Goal: Information Seeking & Learning: Find specific fact

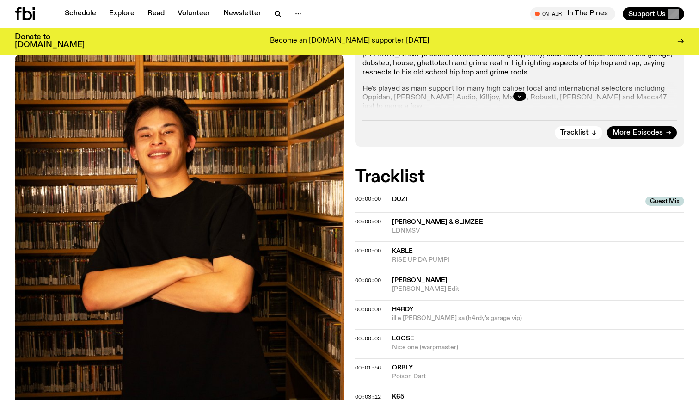
scroll to position [249, 0]
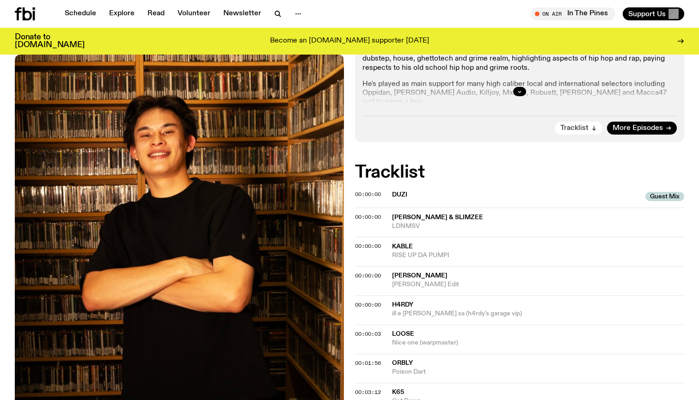
click at [579, 132] on span "Tracklist" at bounding box center [574, 128] width 28 height 7
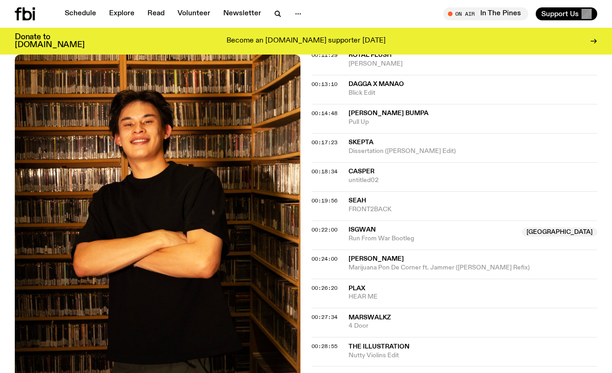
scroll to position [724, 0]
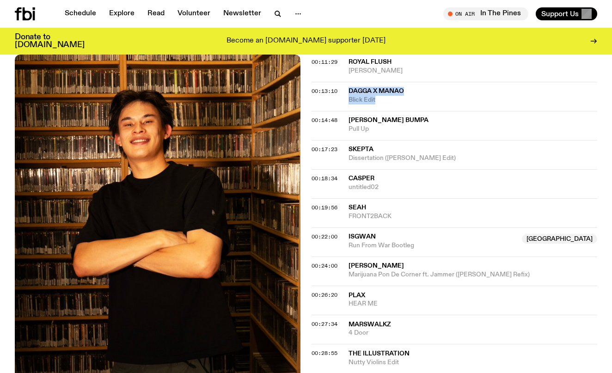
drag, startPoint x: 399, startPoint y: 90, endPoint x: 345, endPoint y: 80, distance: 54.6
click at [345, 82] on div "00:13:10 Dagga x Manao Blick Edit" at bounding box center [455, 96] width 286 height 29
copy div "Dagga x Manao Blick Edit"
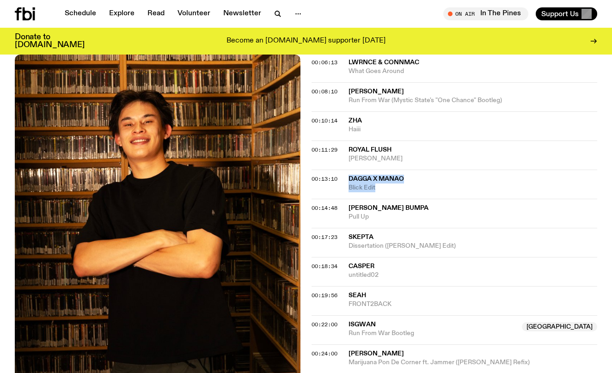
scroll to position [637, 0]
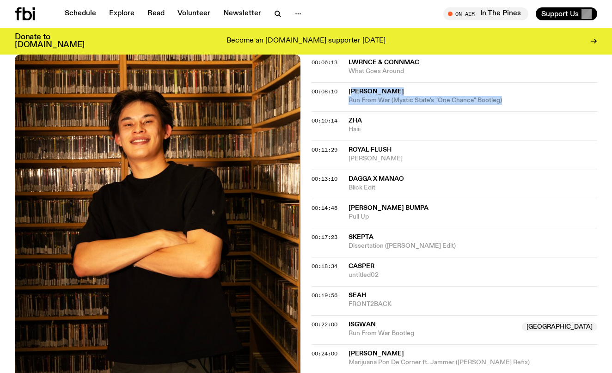
drag, startPoint x: 508, startPoint y: 92, endPoint x: 350, endPoint y: 83, distance: 157.9
click at [350, 87] on div "[PERSON_NAME] Run From War (Mystic State's "One Chance" Bootleg)" at bounding box center [473, 96] width 249 height 18
copy div "[PERSON_NAME] Run From War (Mystic State's "One Chance" Bootleg)"
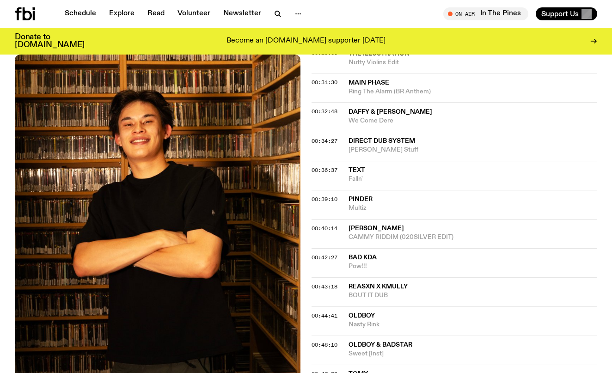
scroll to position [1029, 0]
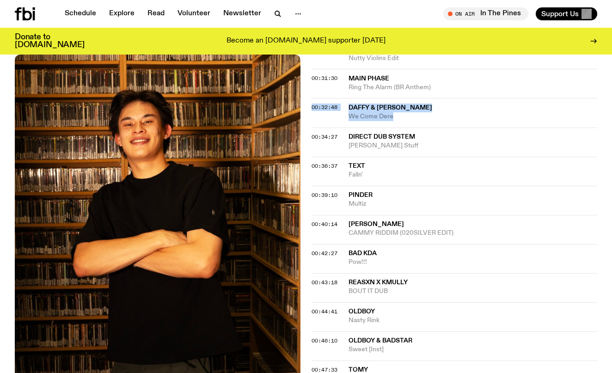
drag, startPoint x: 402, startPoint y: 101, endPoint x: 344, endPoint y: 84, distance: 59.8
click at [344, 98] on div "00:32:48 [PERSON_NAME] & [PERSON_NAME] We Come Dere" at bounding box center [455, 112] width 286 height 29
click at [398, 112] on span "We Come Dere" at bounding box center [473, 116] width 249 height 9
drag, startPoint x: 400, startPoint y: 97, endPoint x: 347, endPoint y: 83, distance: 55.1
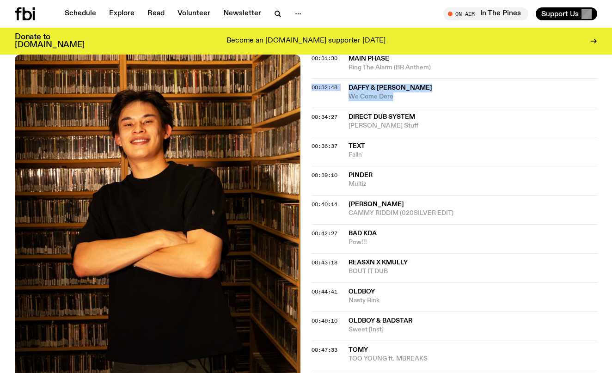
scroll to position [1054, 0]
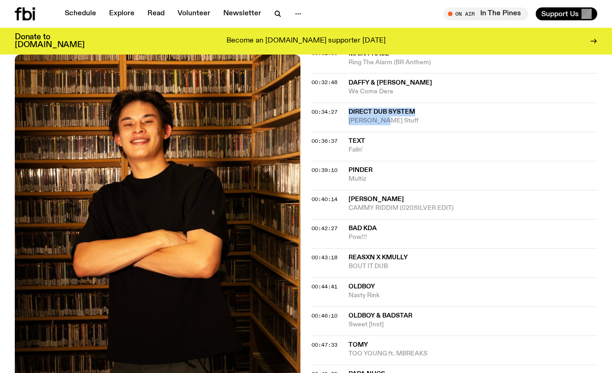
drag, startPoint x: 386, startPoint y: 100, endPoint x: 350, endPoint y: 87, distance: 38.7
click at [350, 108] on div "Direct Dub System [PERSON_NAME] Stuff" at bounding box center [473, 117] width 249 height 18
copy div "Direct Dub System [PERSON_NAME] Stuff"
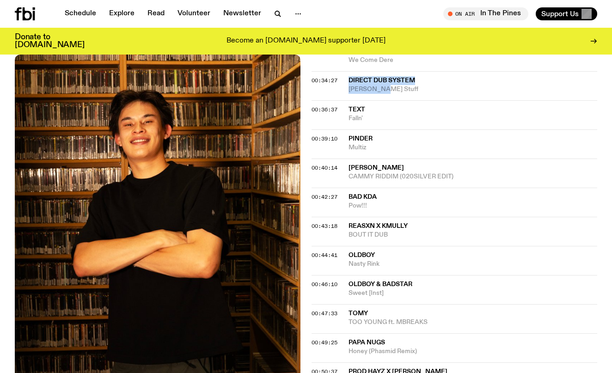
scroll to position [1094, 0]
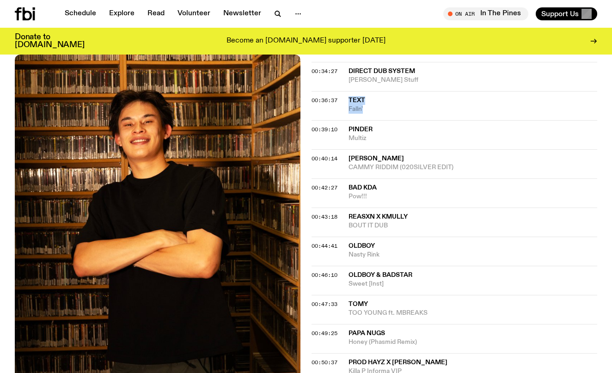
drag, startPoint x: 370, startPoint y: 89, endPoint x: 347, endPoint y: 79, distance: 25.4
click at [347, 91] on div "00:36:37 TEXT [PERSON_NAME]'" at bounding box center [455, 105] width 286 height 29
copy div "TEXT Falln'"
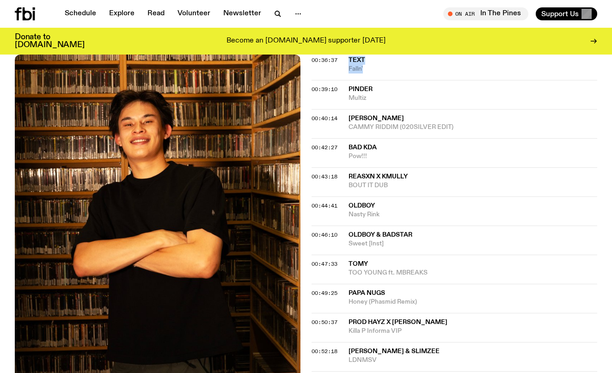
scroll to position [1144, 0]
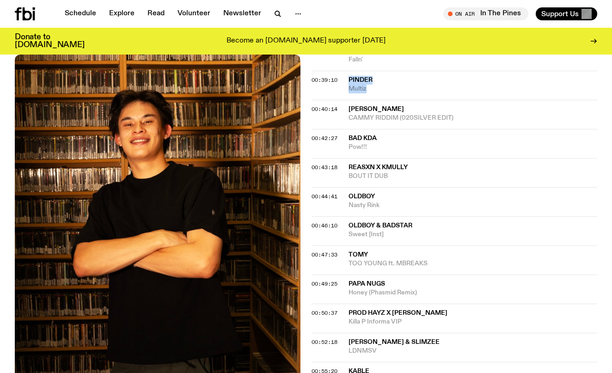
drag, startPoint x: 371, startPoint y: 67, endPoint x: 347, endPoint y: 59, distance: 25.4
click at [347, 71] on div "00:39:10 PINDER Multiz" at bounding box center [455, 85] width 286 height 29
copy div "PINDER Multiz"
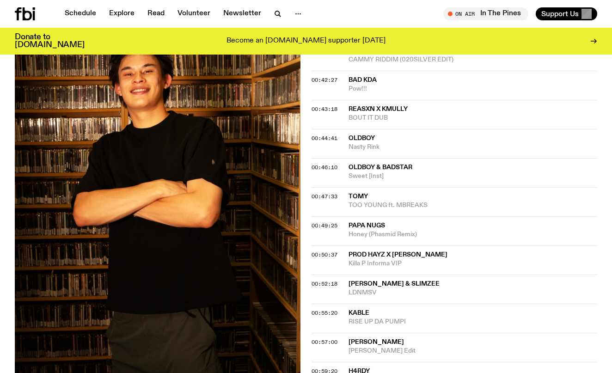
scroll to position [1208, 0]
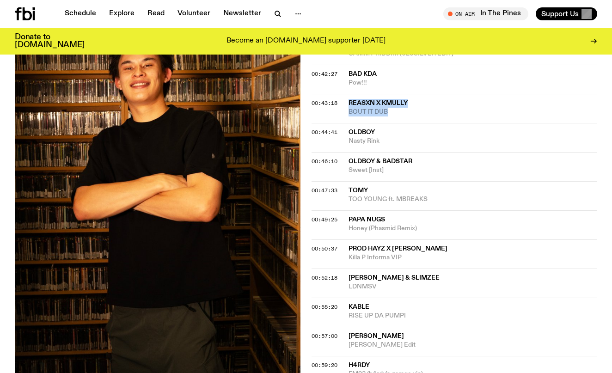
drag, startPoint x: 404, startPoint y: 88, endPoint x: 343, endPoint y: 80, distance: 61.5
click at [343, 94] on div "00:43:18 Reasxn x Kmully BOUT IT DUB" at bounding box center [455, 108] width 286 height 29
copy div "Reasxn x Kmully BOUT IT DUB"
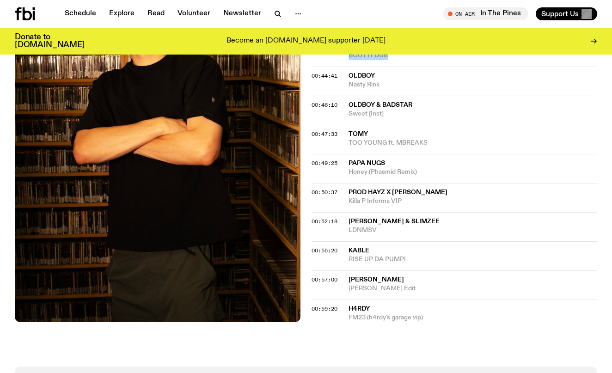
scroll to position [1260, 0]
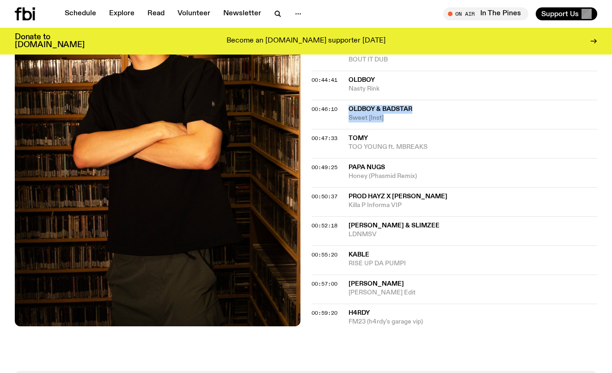
drag, startPoint x: 393, startPoint y: 93, endPoint x: 348, endPoint y: 82, distance: 46.6
click at [348, 100] on div "00:46:10 Oldboy & Badstar Sweet [Inst]" at bounding box center [455, 114] width 286 height 29
copy div "Oldboy & Badstar Sweet [Inst]"
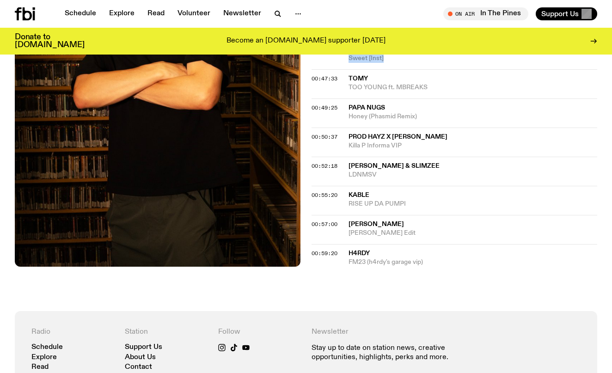
scroll to position [1319, 0]
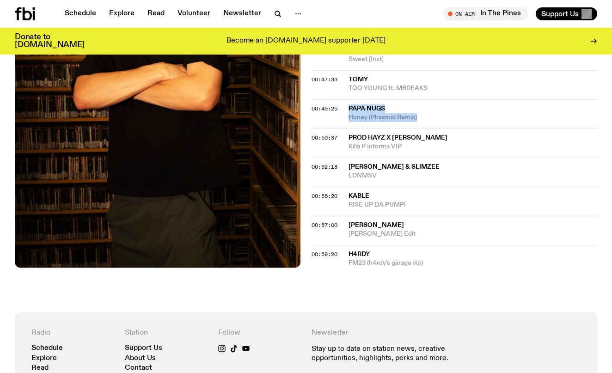
drag, startPoint x: 424, startPoint y: 91, endPoint x: 347, endPoint y: 80, distance: 78.4
click at [347, 99] on div "00:49:25 Papa Nugs Honey (Phasmid Remix)" at bounding box center [455, 113] width 286 height 29
copy div "Papa Nugs Honey (Phasmid Remix)"
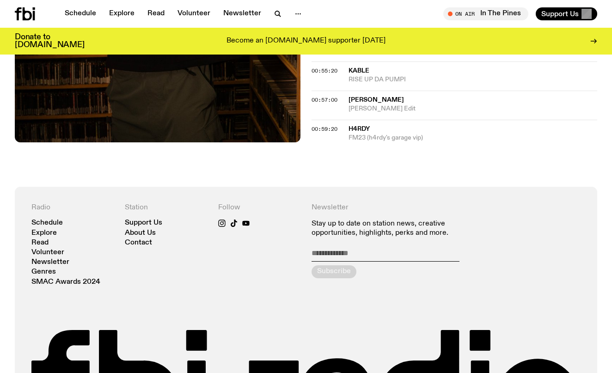
scroll to position [1445, 0]
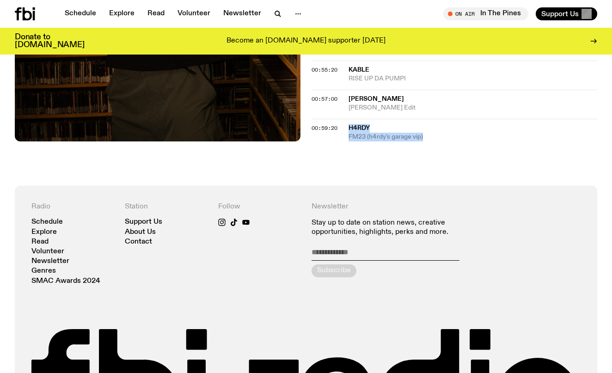
drag, startPoint x: 435, startPoint y: 103, endPoint x: 348, endPoint y: 96, distance: 86.7
click at [348, 119] on div "00:59:20 h4rdy FM23 (h4rdy's garage vip)" at bounding box center [455, 130] width 286 height 23
copy div "h4rdy FM23 (h4rdy's garage vip)"
